Goal: Book appointment/travel/reservation

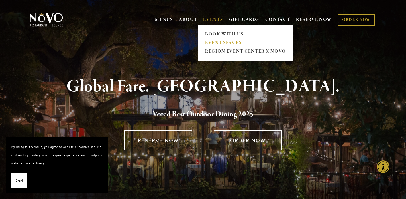
click at [215, 42] on link "EVENT SPACES" at bounding box center [245, 42] width 85 height 9
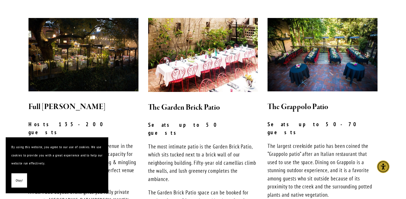
scroll to position [166, 0]
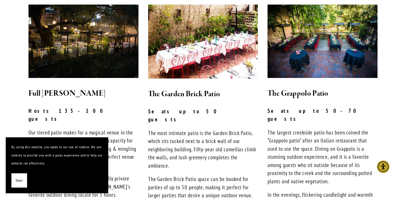
click at [22, 176] on span "Okay!" at bounding box center [19, 180] width 7 height 8
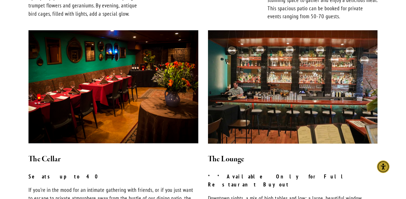
scroll to position [378, 0]
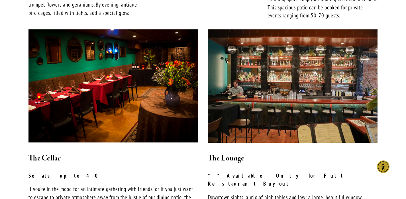
click at [94, 124] on img at bounding box center [114, 85] width 170 height 113
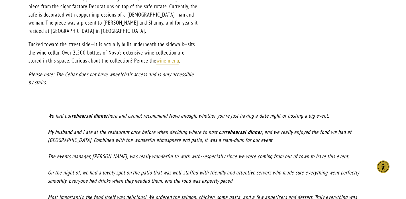
scroll to position [674, 0]
